Goal: Task Accomplishment & Management: Complete application form

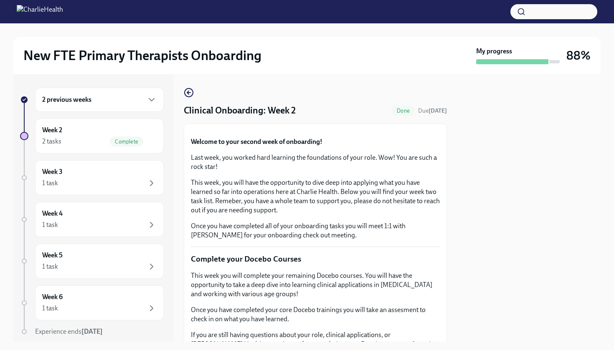
click at [114, 140] on span "Complete" at bounding box center [126, 142] width 33 height 6
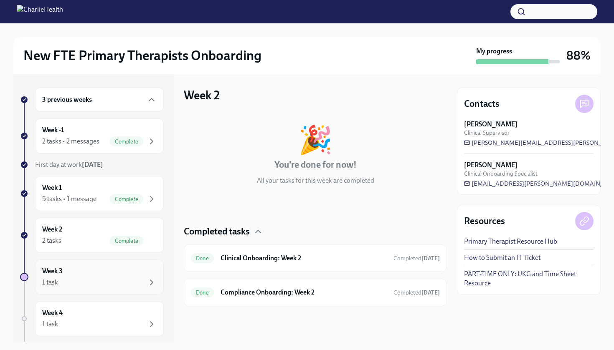
click at [116, 261] on div "Week 3 1 task" at bounding box center [99, 277] width 129 height 35
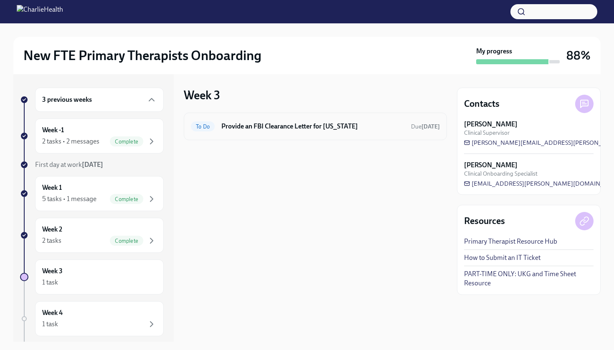
click at [350, 125] on h6 "Provide an FBI Clearance Letter for [US_STATE]" at bounding box center [312, 126] width 183 height 9
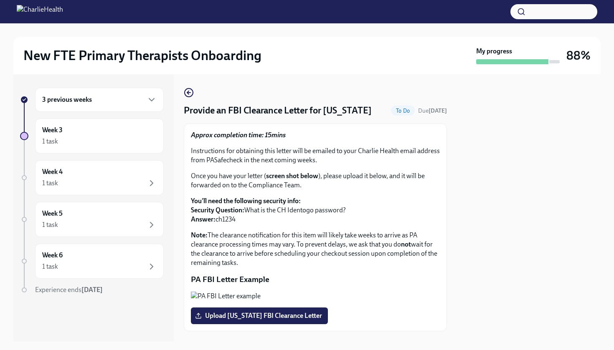
click at [572, 285] on div at bounding box center [529, 208] width 144 height 268
click at [526, 309] on div at bounding box center [529, 208] width 144 height 268
click at [320, 281] on p "PA FBI Letter Example" at bounding box center [315, 279] width 249 height 11
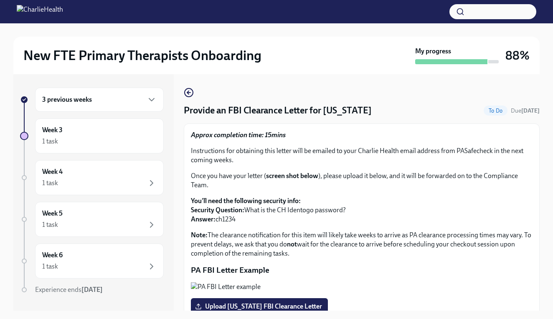
click at [461, 183] on p "Once you have your letter ( screen shot below ), please upload it below, and it…" at bounding box center [362, 181] width 342 height 18
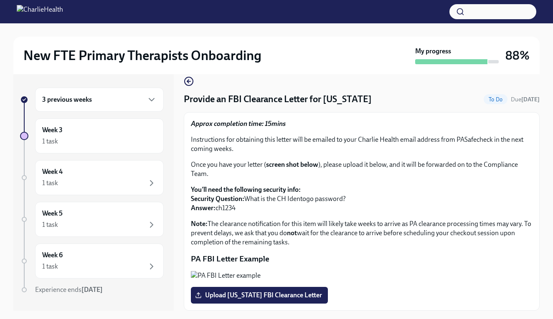
scroll to position [116, 0]
click at [541, 157] on div "New FTE Primary Therapists Onboarding My progress 88% 3 previous weeks Week 3 1…" at bounding box center [276, 178] width 553 height 311
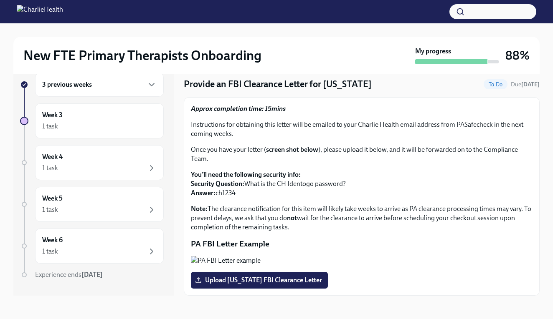
scroll to position [15, 0]
